Goal: Book appointment/travel/reservation

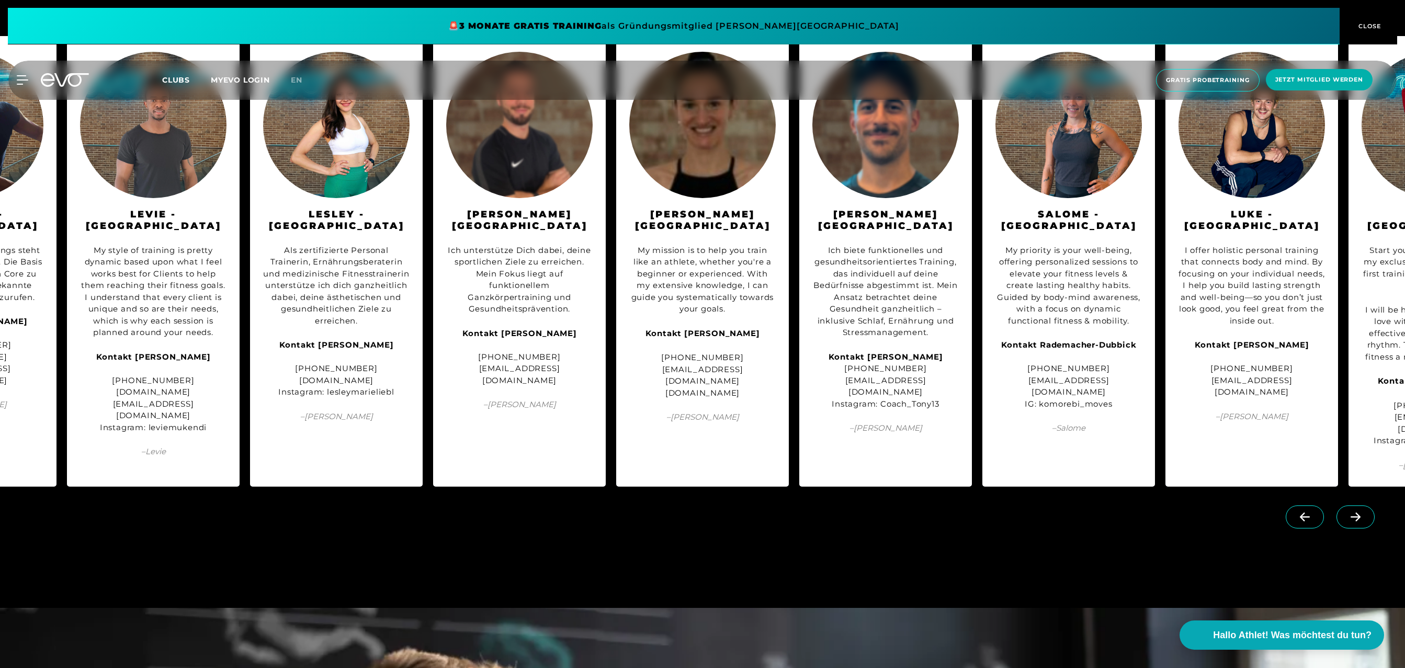
scroll to position [1534, 0]
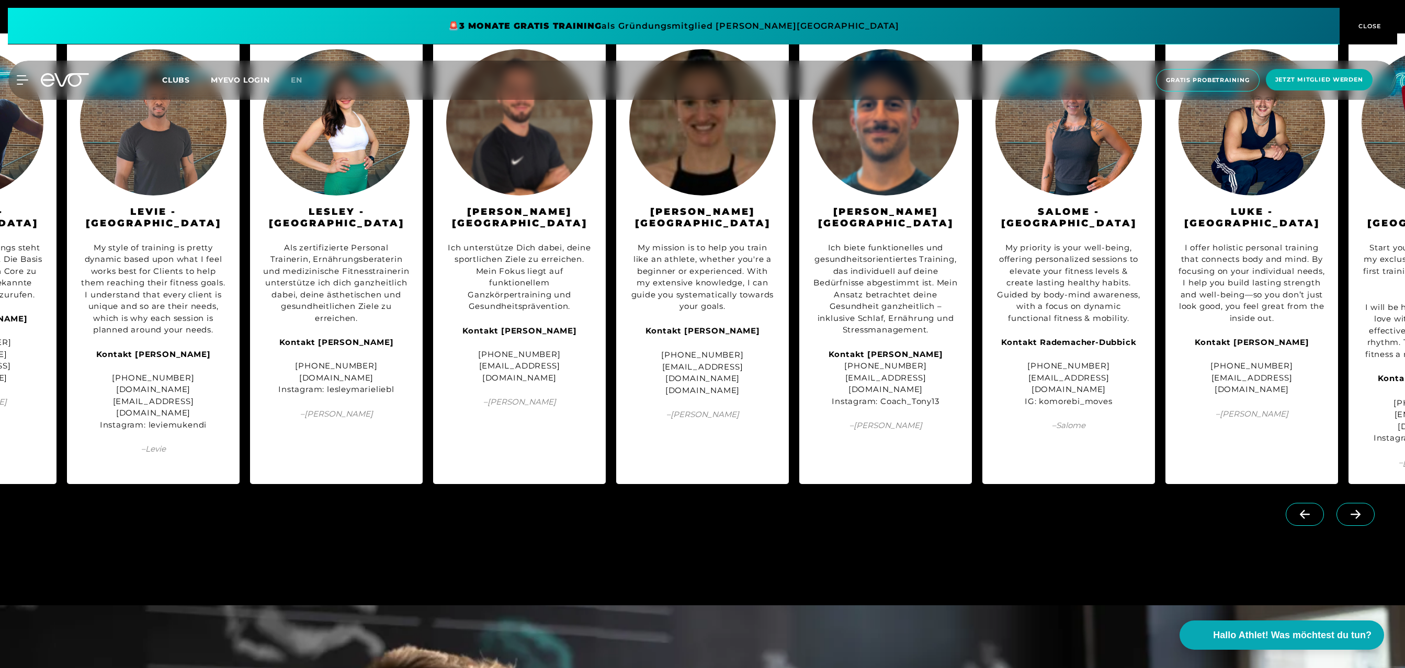
click at [1348, 510] on icon at bounding box center [1355, 514] width 18 height 9
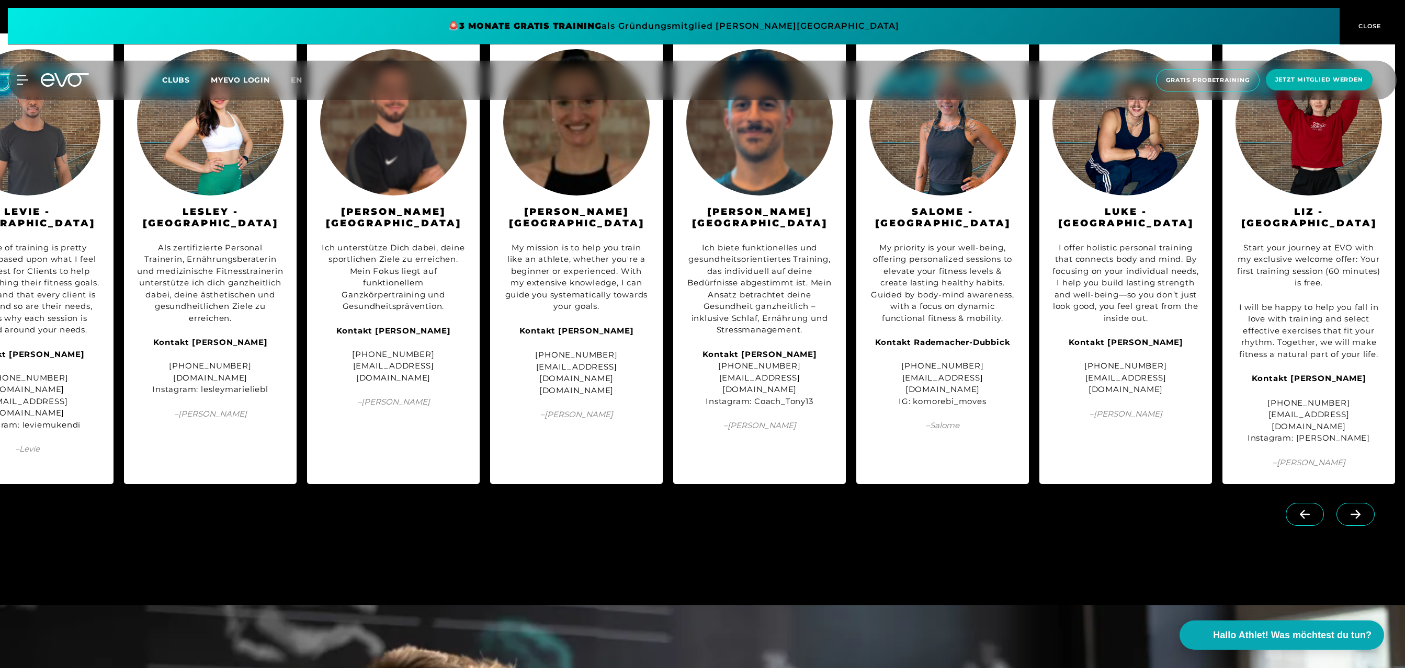
scroll to position [0, 426]
click at [1348, 504] on link at bounding box center [1357, 509] width 42 height 10
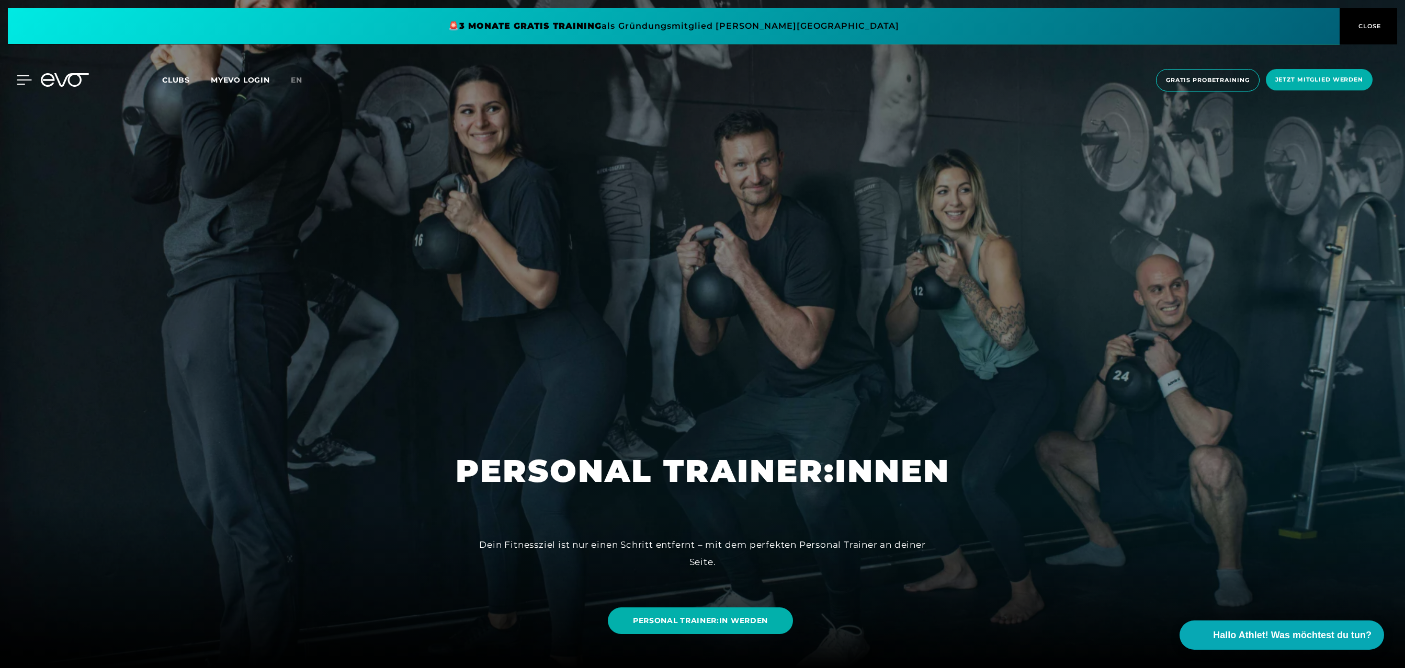
click at [19, 76] on icon at bounding box center [24, 80] width 15 height 8
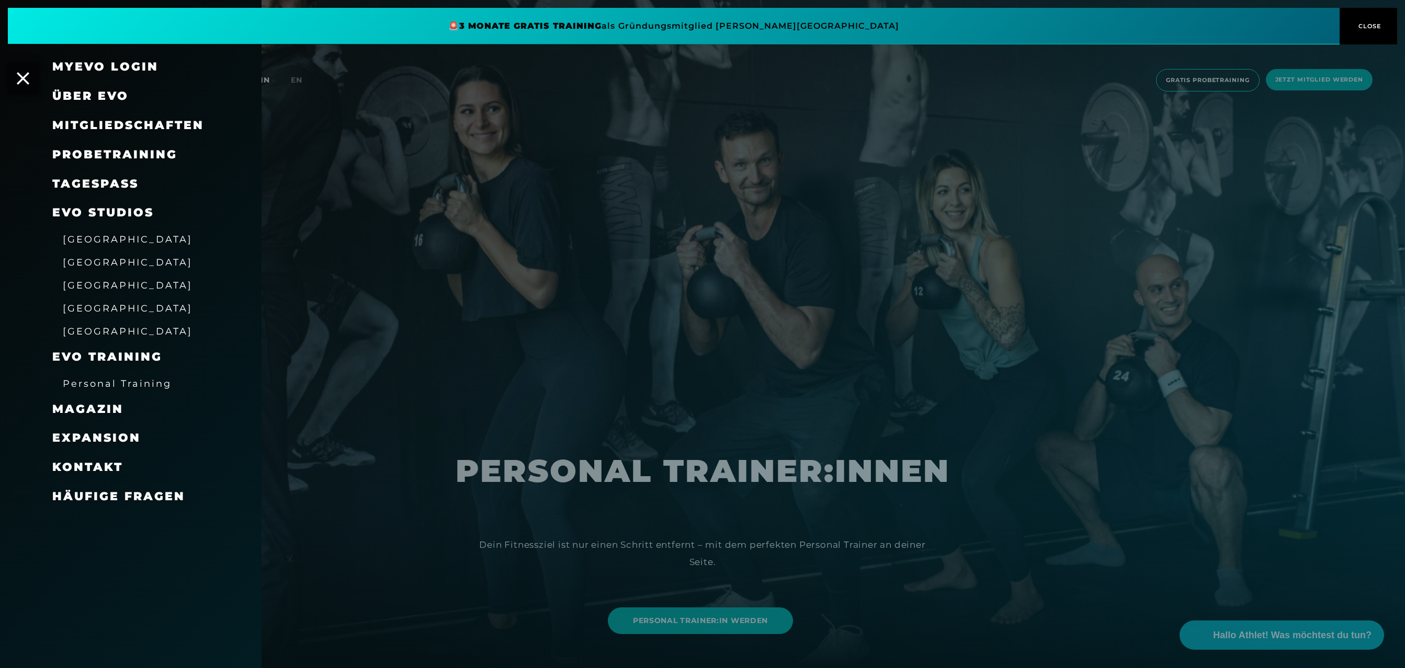
click at [123, 380] on span "Personal Training" at bounding box center [117, 383] width 109 height 11
click at [151, 384] on span "Personal Training" at bounding box center [117, 383] width 109 height 11
click at [158, 383] on span "Personal Training" at bounding box center [117, 383] width 109 height 11
click at [161, 152] on span "Probetraining" at bounding box center [114, 154] width 125 height 14
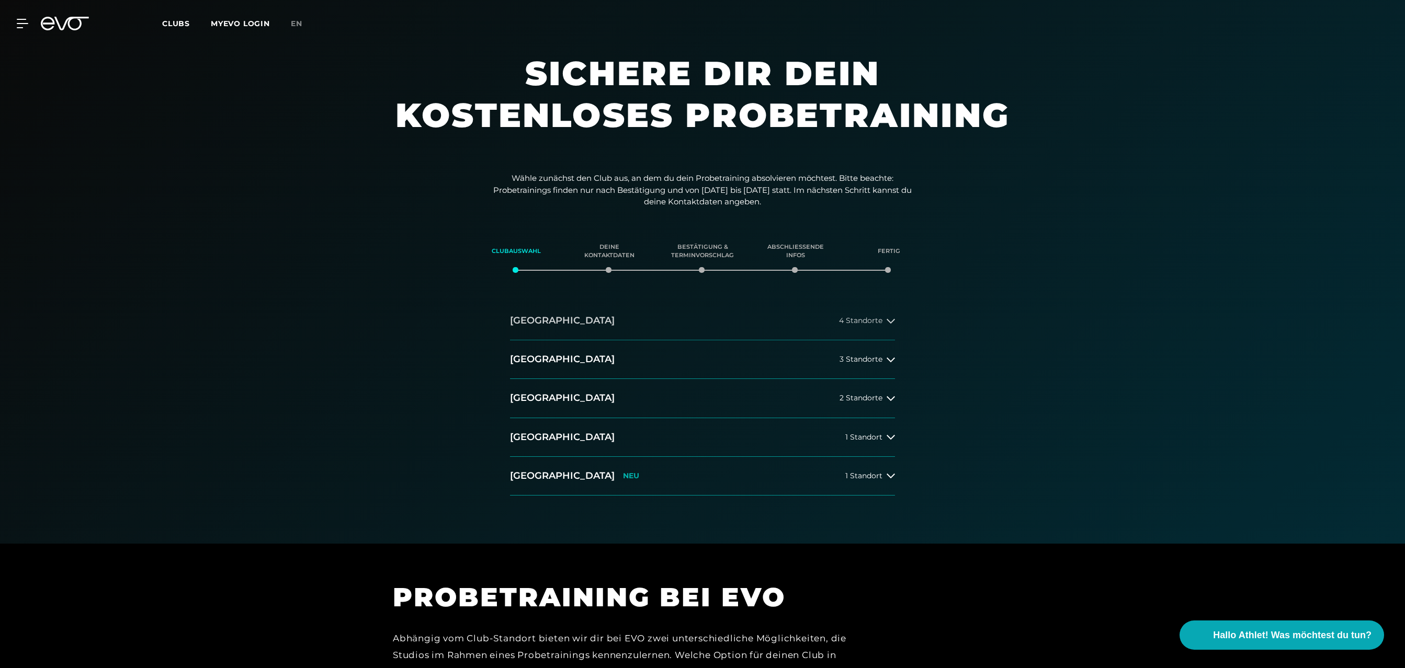
click at [892, 322] on icon at bounding box center [891, 321] width 8 height 5
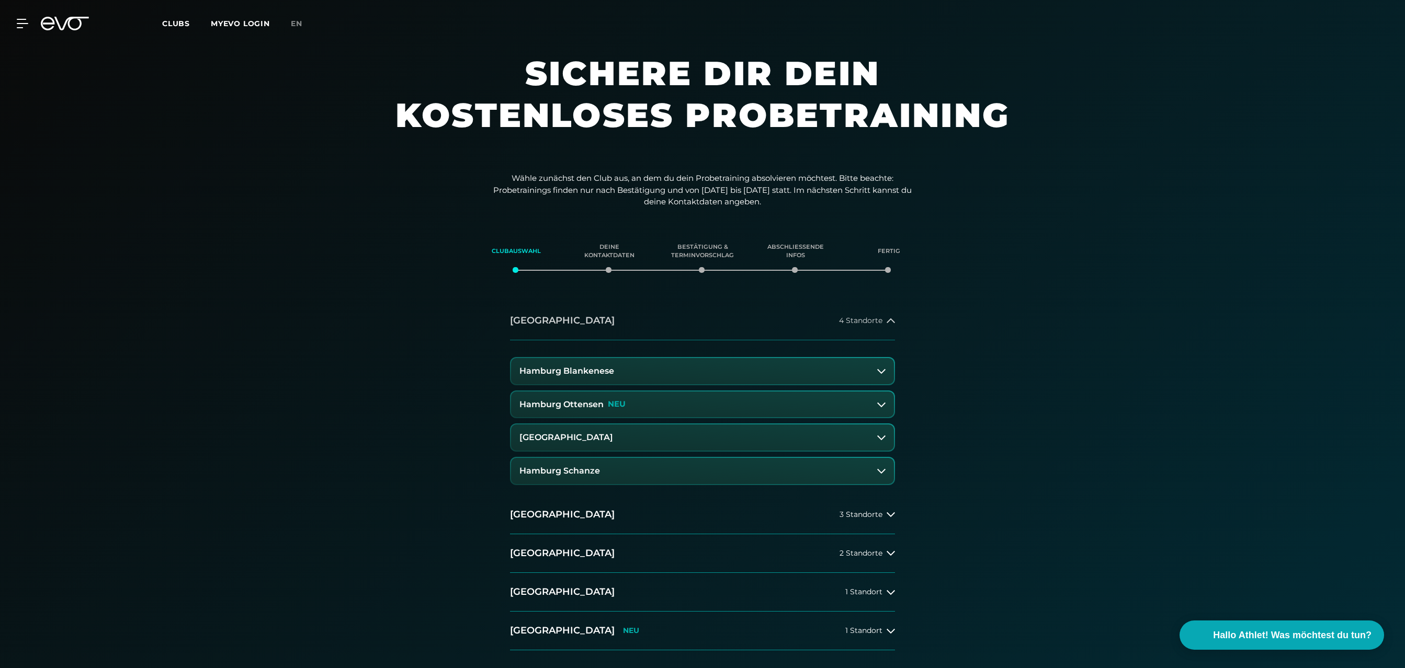
click at [892, 322] on icon at bounding box center [891, 321] width 8 height 8
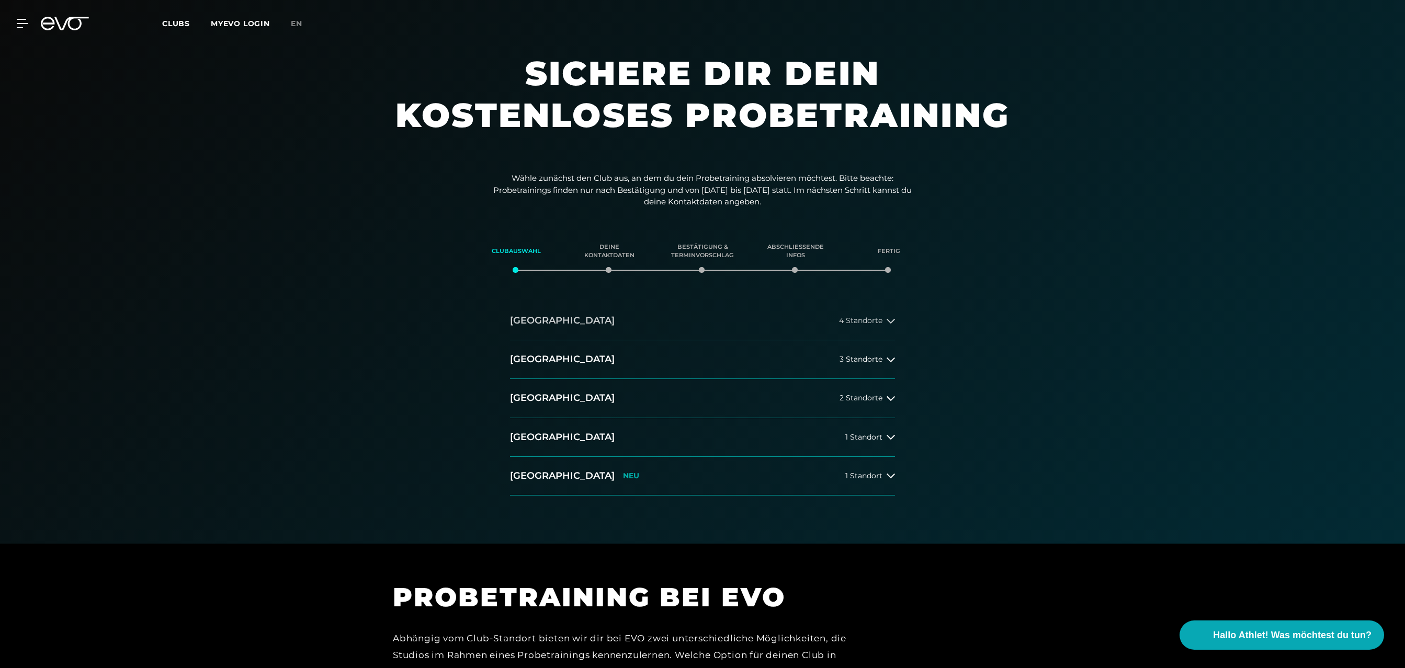
click at [892, 322] on icon at bounding box center [891, 321] width 8 height 5
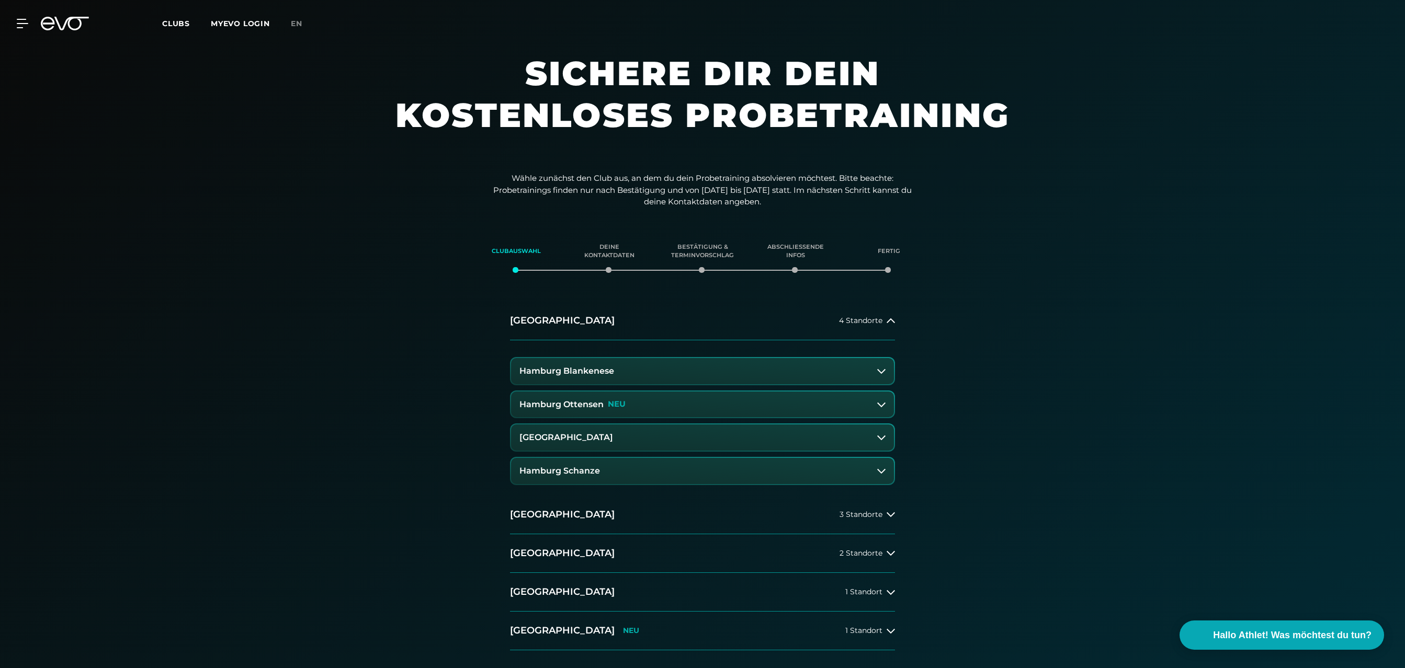
click at [880, 405] on icon at bounding box center [881, 405] width 8 height 5
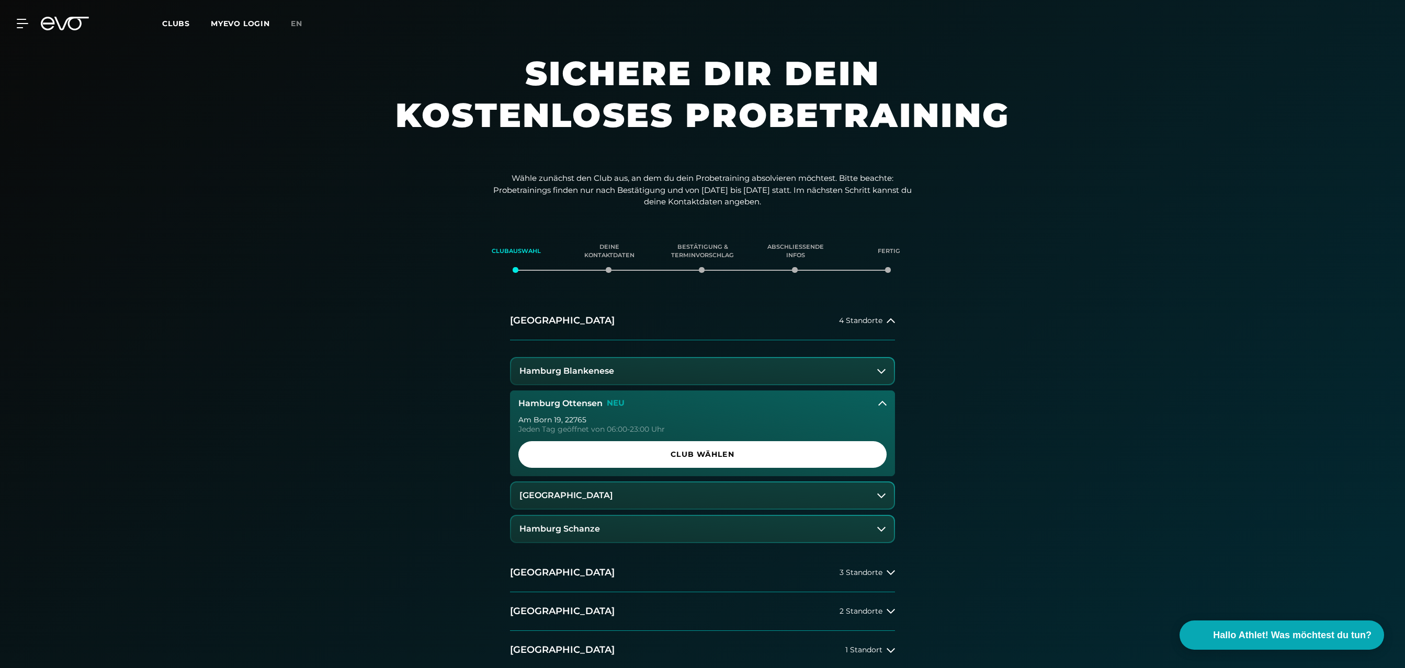
click at [880, 405] on icon at bounding box center [882, 404] width 8 height 8
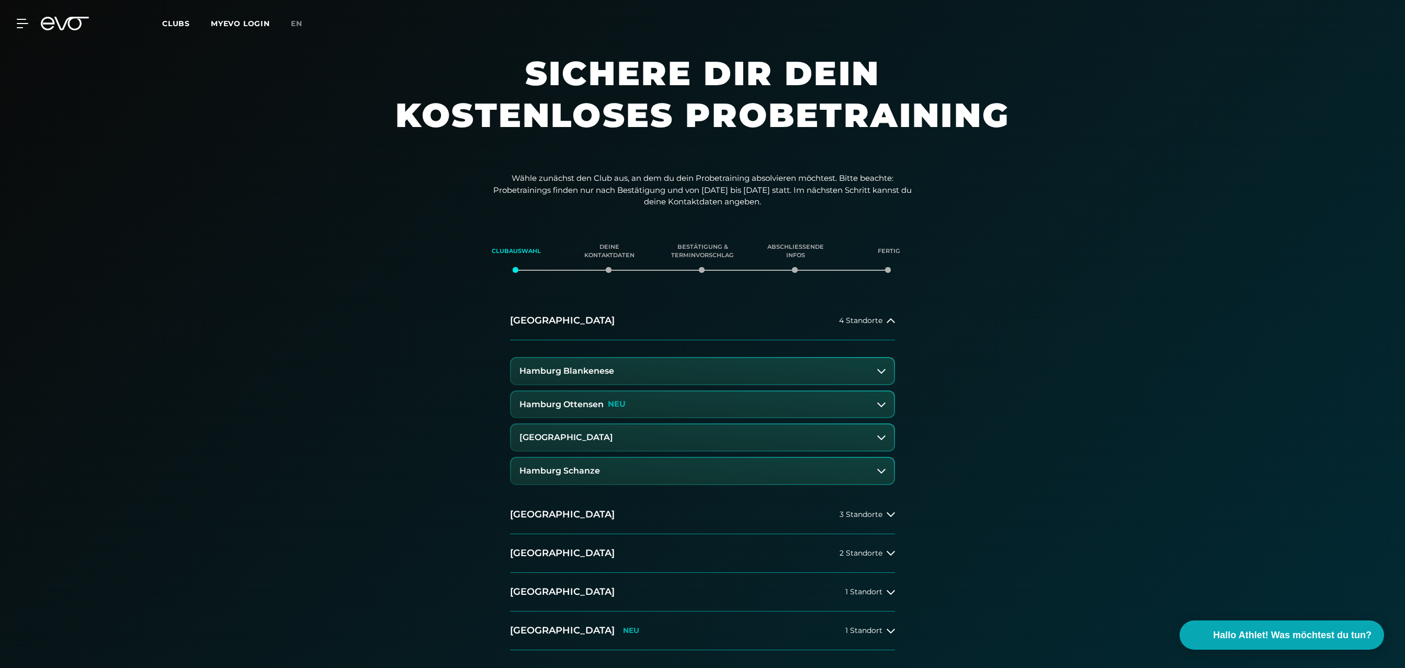
click at [240, 28] on link "MYEVO LOGIN" at bounding box center [240, 23] width 59 height 9
